Goal: Task Accomplishment & Management: Use online tool/utility

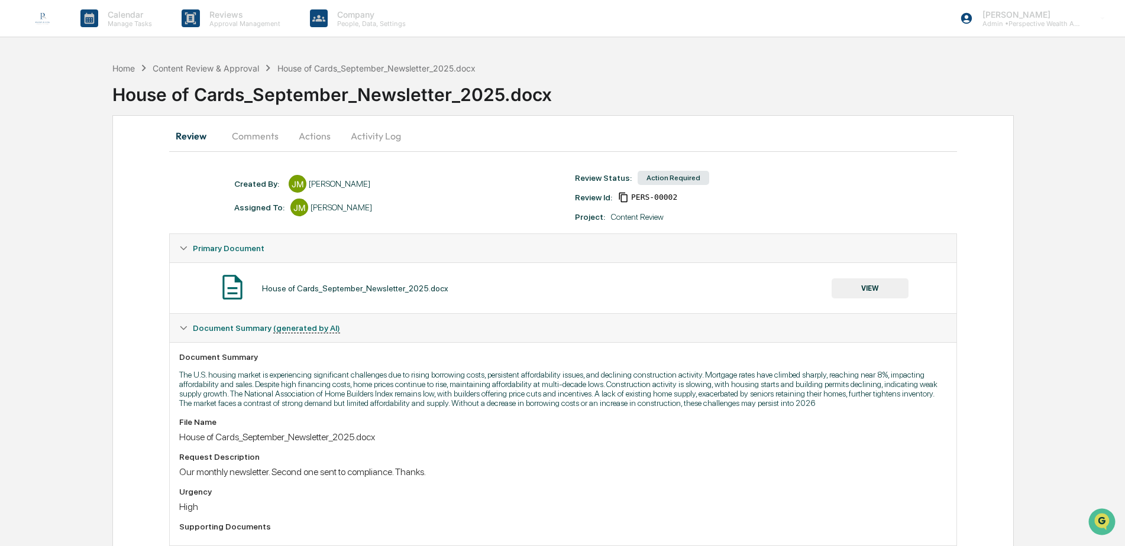
click at [258, 132] on button "Comments" at bounding box center [255, 136] width 66 height 28
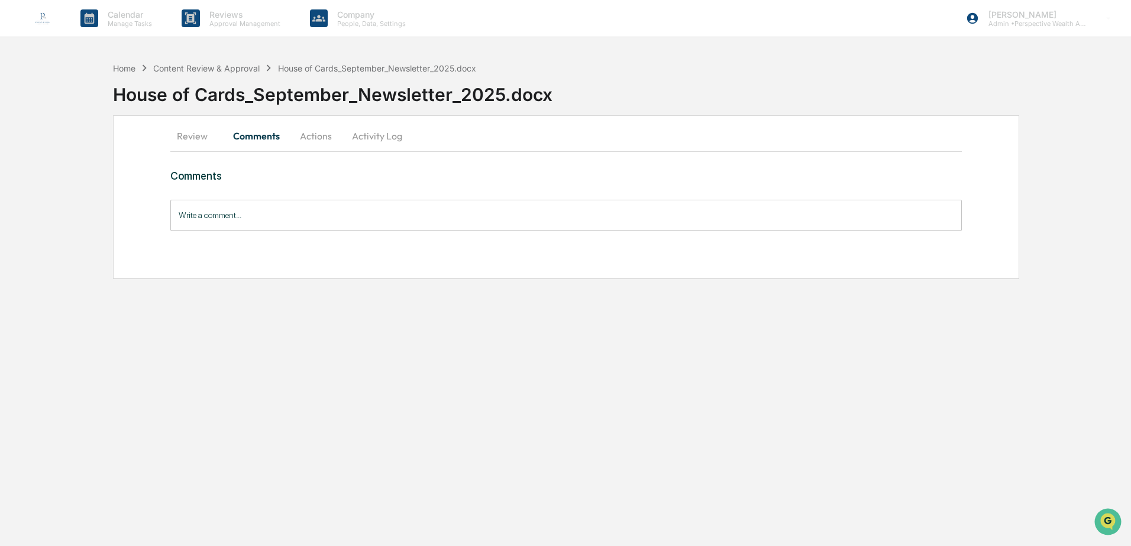
click at [325, 137] on button "Actions" at bounding box center [315, 136] width 53 height 28
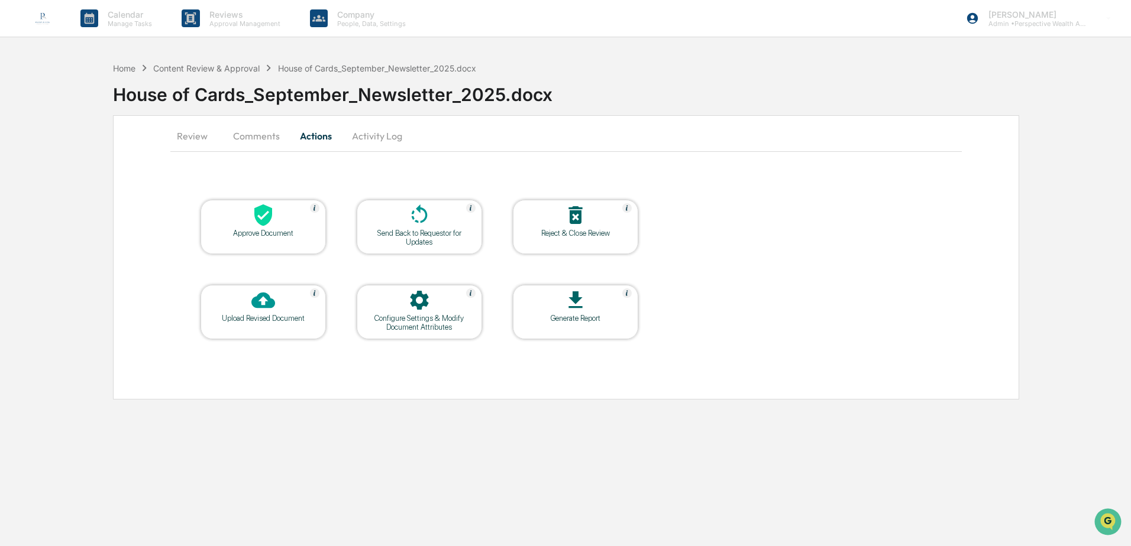
click at [381, 136] on button "Activity Log" at bounding box center [376, 136] width 69 height 28
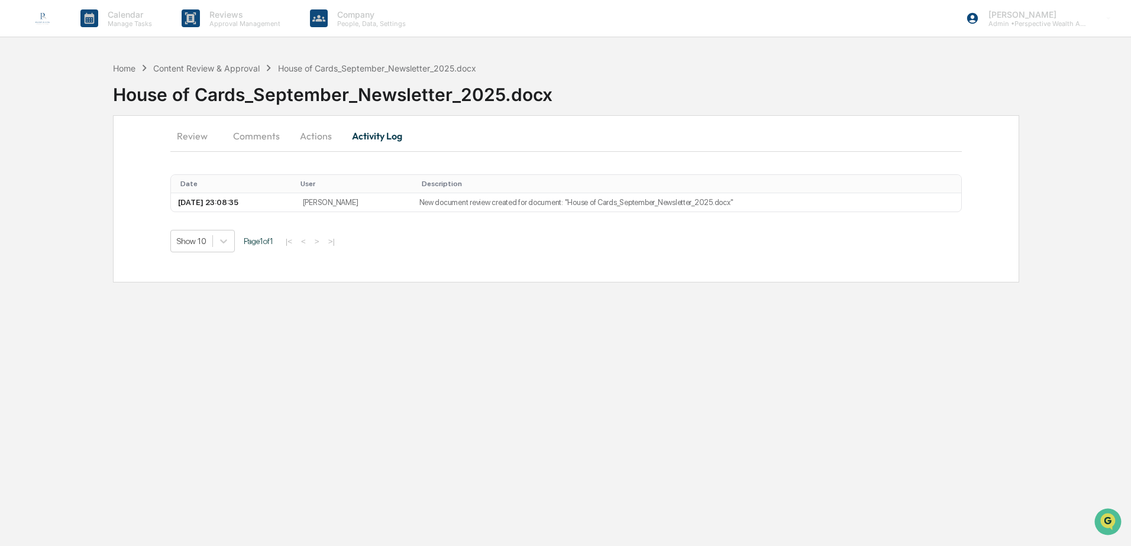
click at [192, 142] on button "Review" at bounding box center [196, 136] width 53 height 28
